Goal: Answer question/provide support: Answer question/provide support

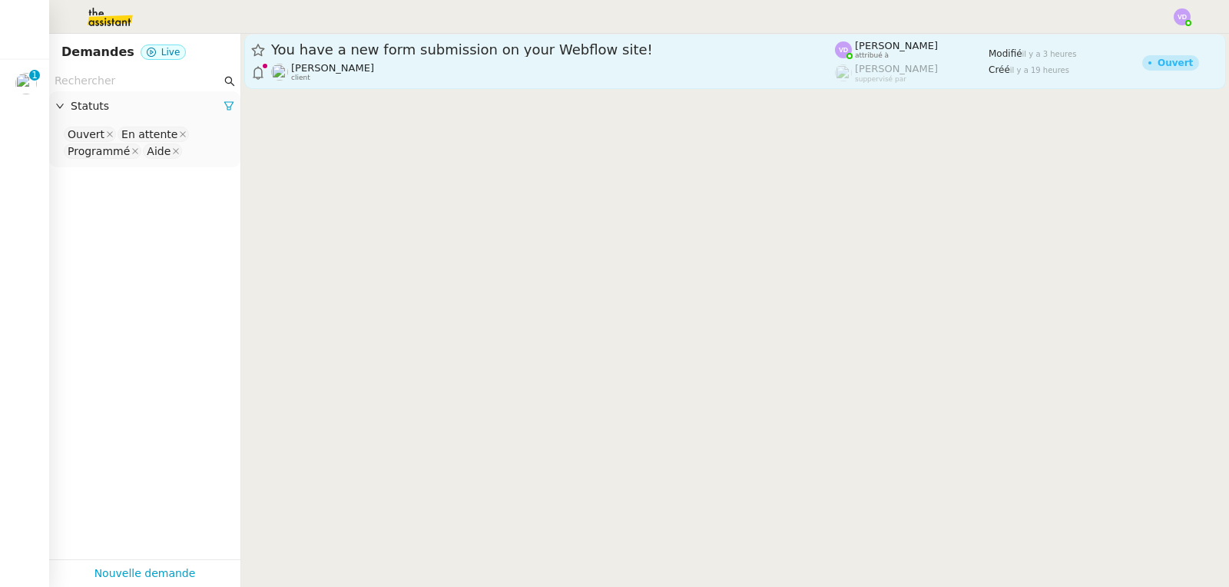
click at [405, 80] on div "[PERSON_NAME] client" at bounding box center [553, 72] width 564 height 20
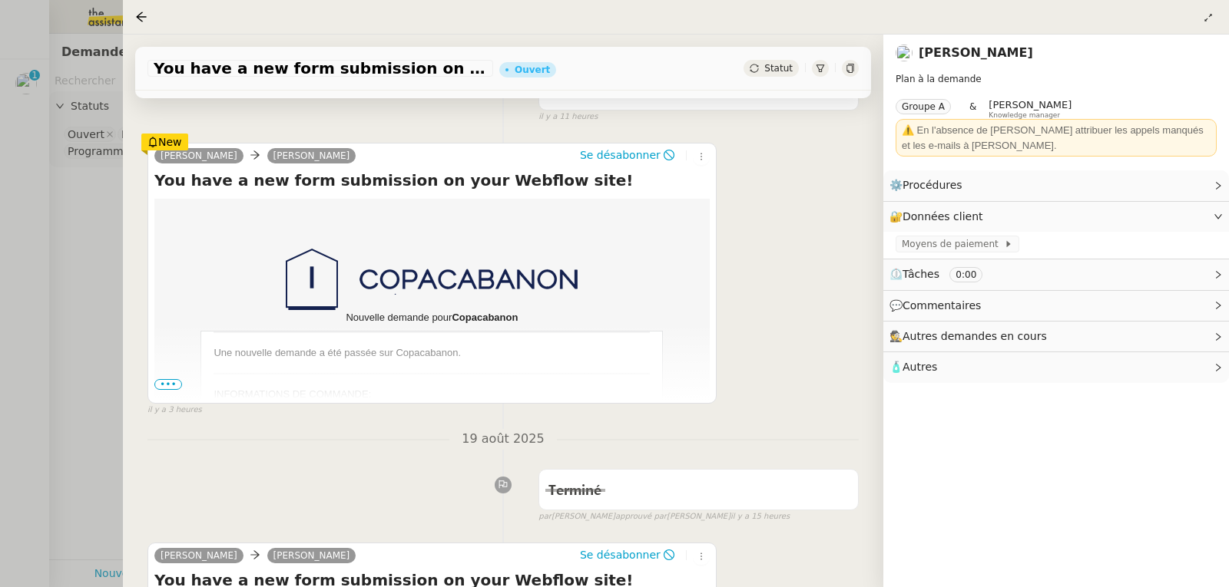
scroll to position [154, 0]
click at [170, 387] on span "•••" at bounding box center [168, 384] width 28 height 11
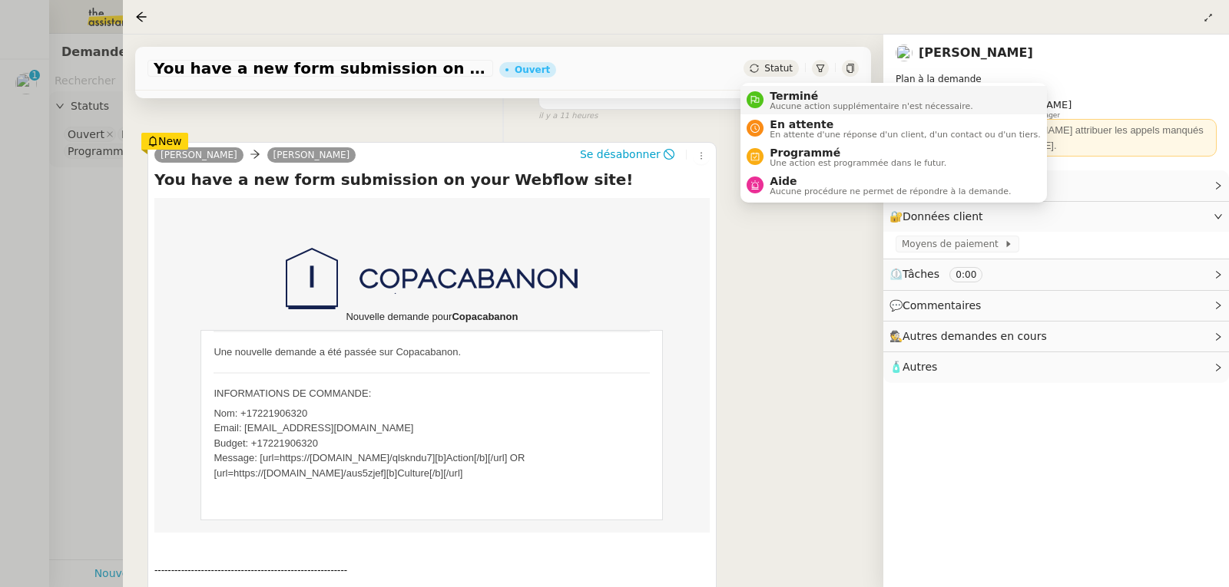
click at [789, 94] on span "Terminé" at bounding box center [870, 96] width 203 height 12
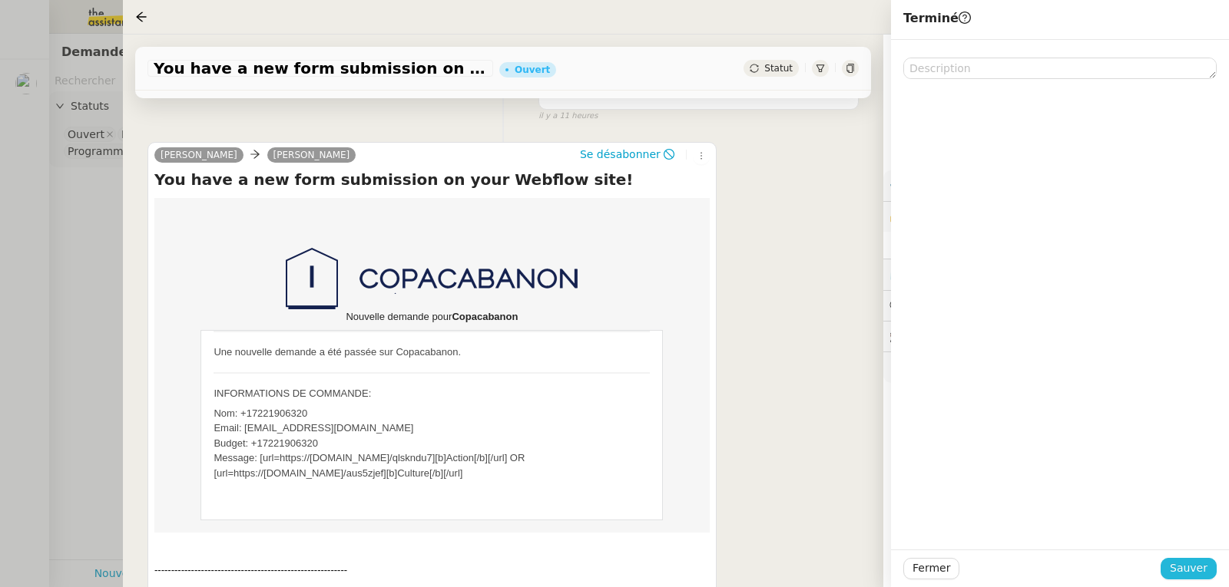
click at [1198, 567] on span "Sauver" at bounding box center [1188, 569] width 38 height 18
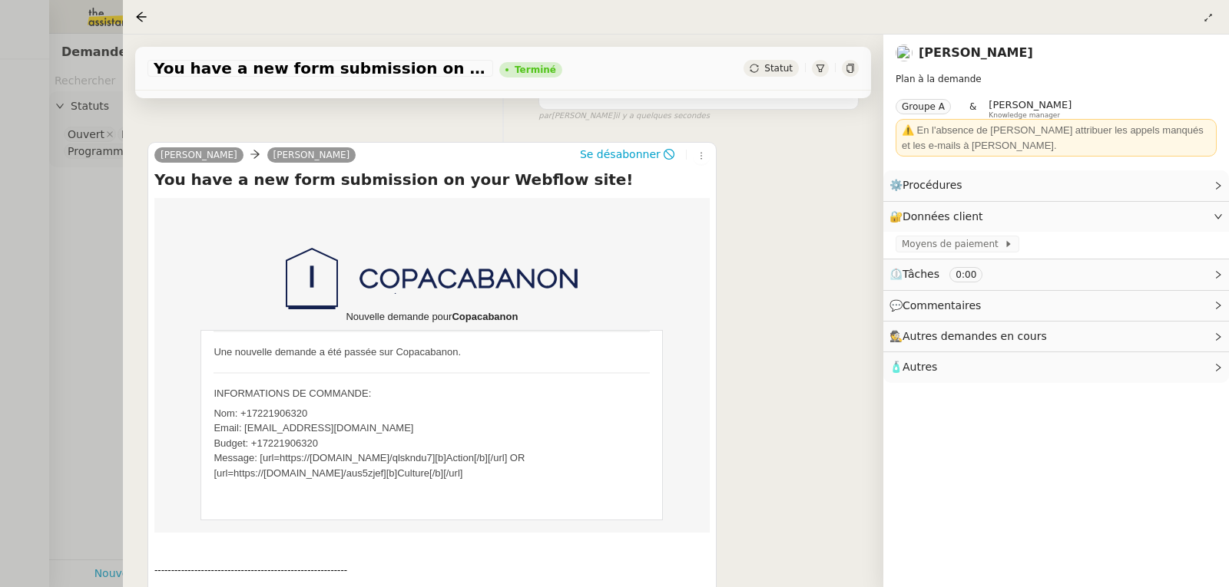
click at [100, 269] on div at bounding box center [614, 293] width 1229 height 587
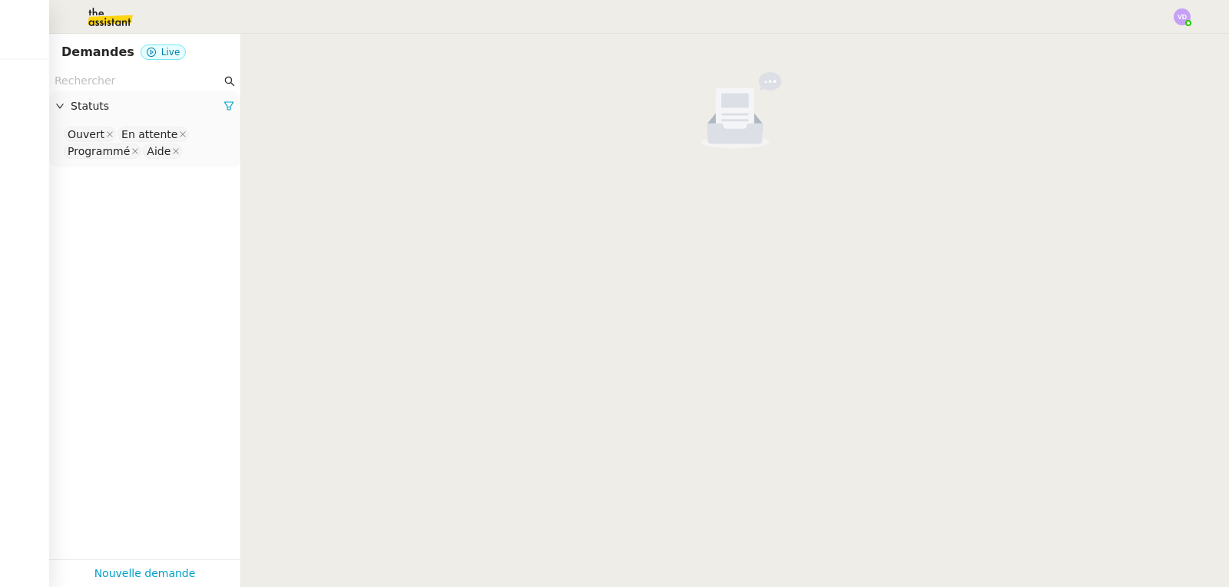
click at [1188, 21] on div at bounding box center [1181, 16] width 17 height 17
click at [1169, 54] on li "Suivi" at bounding box center [1140, 43] width 100 height 21
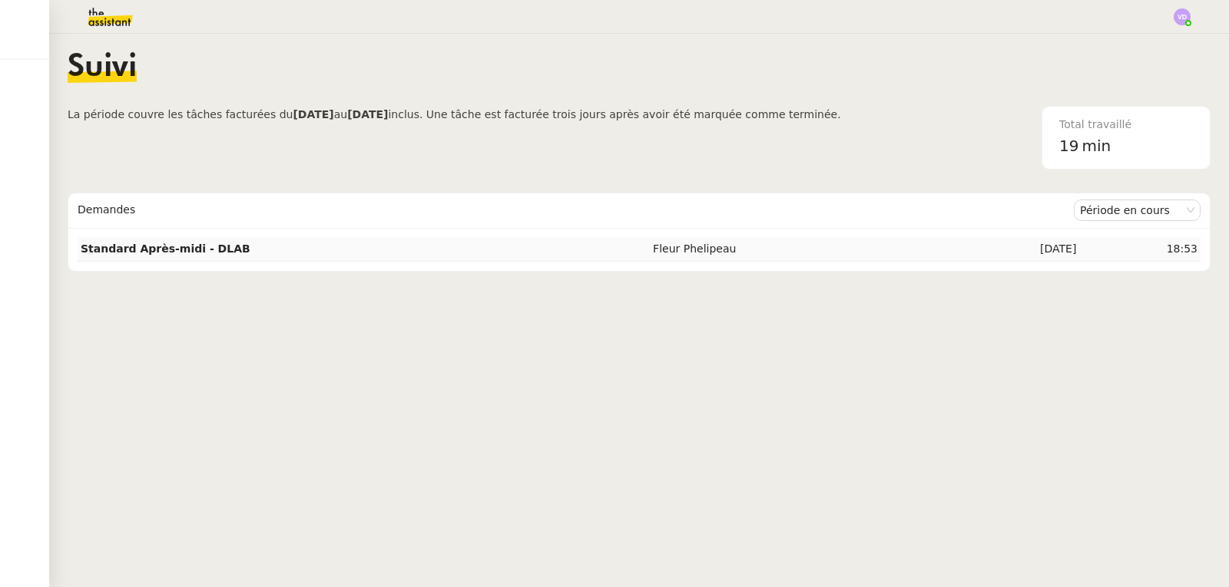
click at [174, 244] on strong "Standard Après-midi - DLAB" at bounding box center [166, 249] width 170 height 12
